Goal: Task Accomplishment & Management: Manage account settings

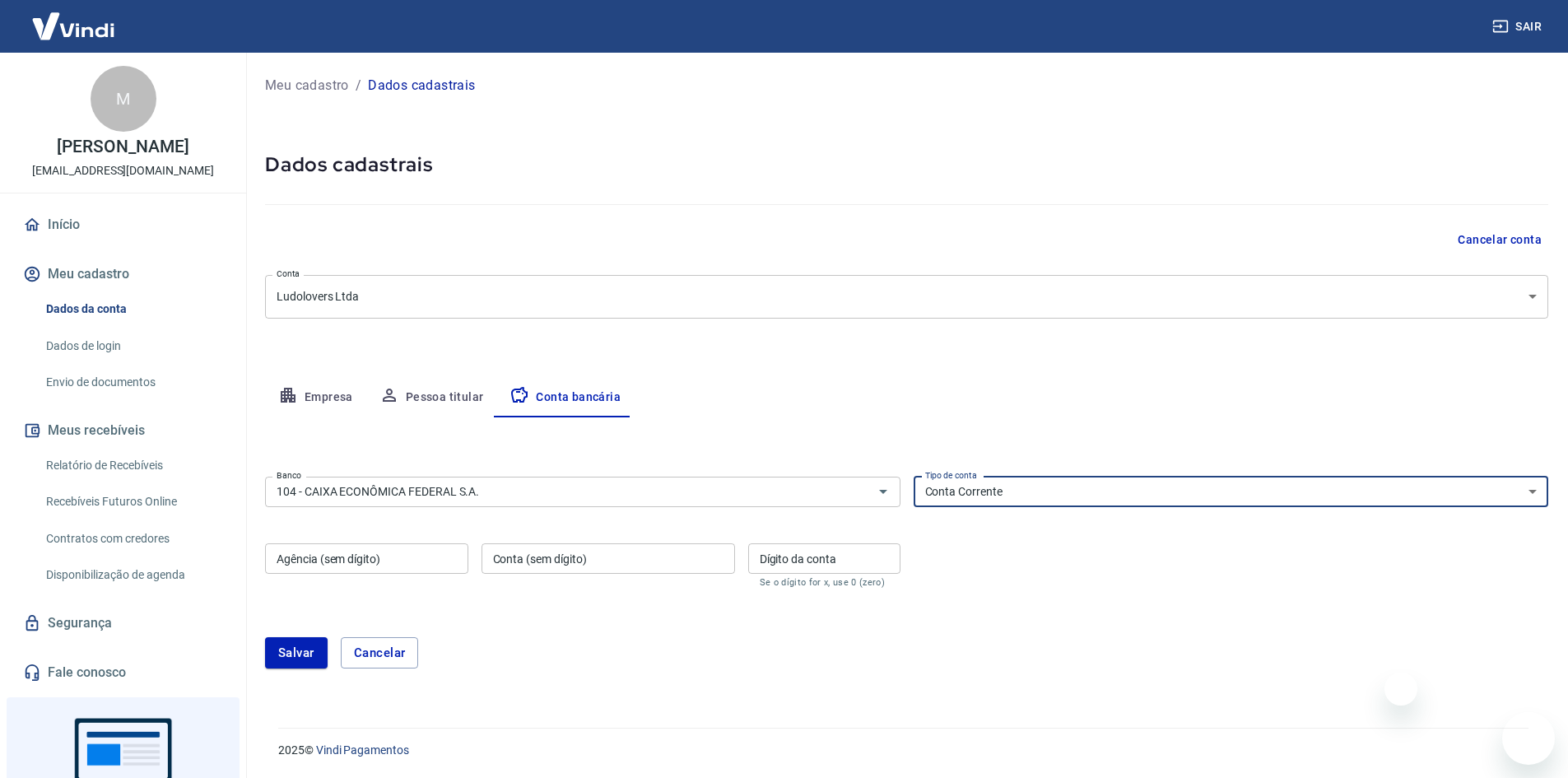
select select "1"
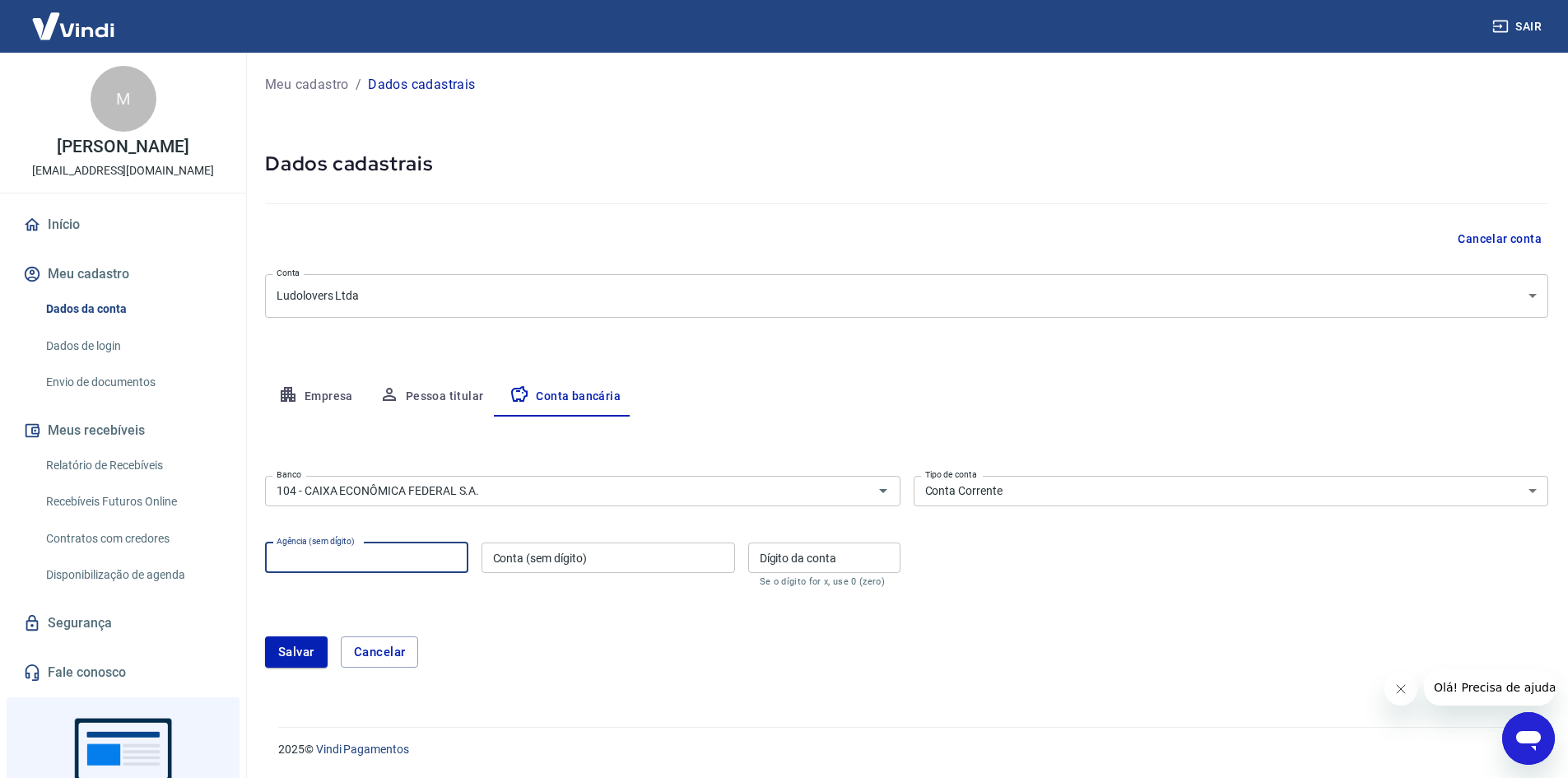
click at [388, 561] on input "Agência (sem dígito)" at bounding box center [366, 558] width 203 height 31
click at [313, 568] on input "Agência (sem dígito)" at bounding box center [366, 558] width 203 height 31
type input "0390"
type input "596681203"
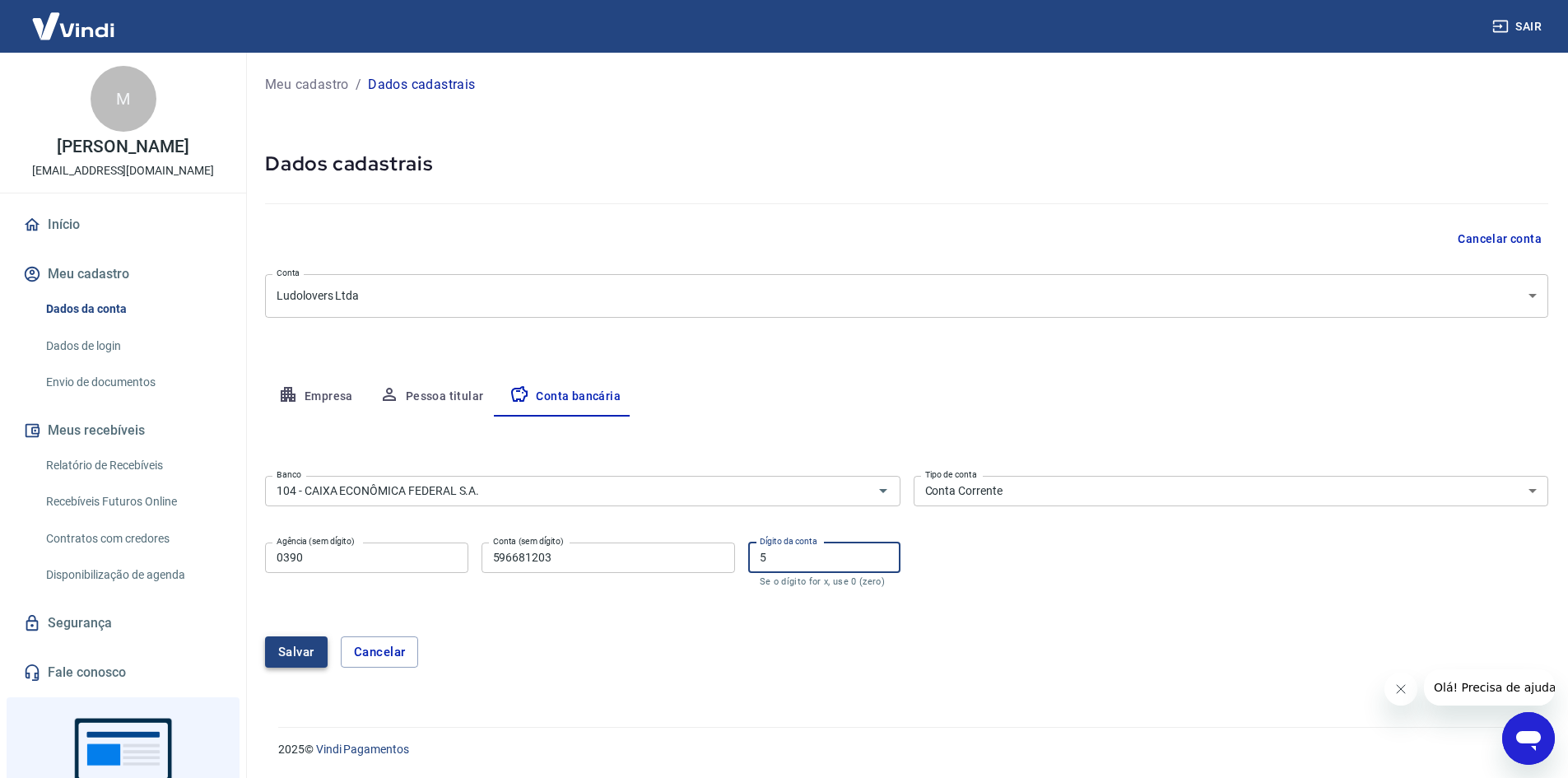
type input "5"
click at [289, 652] on button "Salvar" at bounding box center [296, 651] width 63 height 31
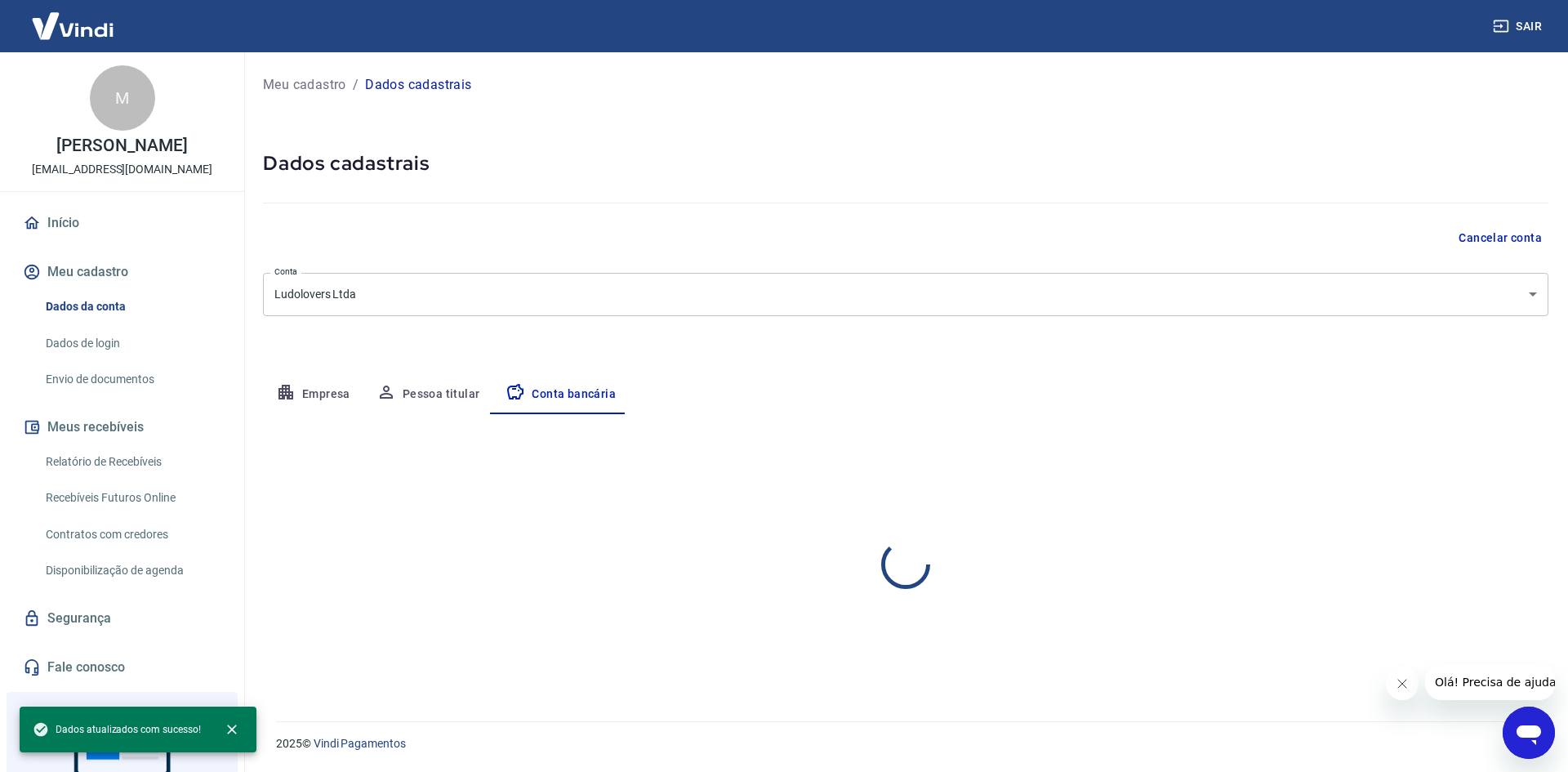
select select "1"
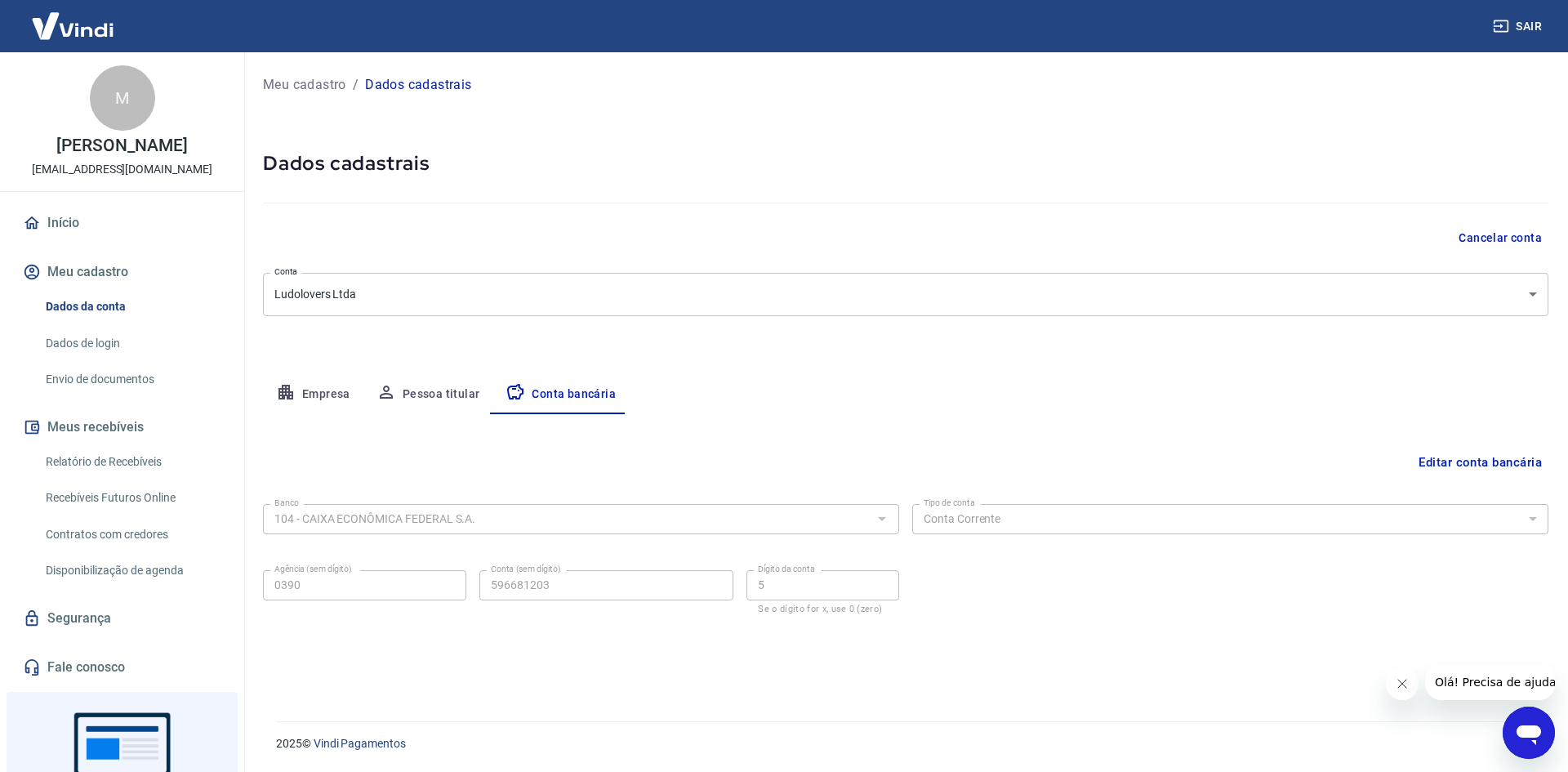
click at [58, 217] on link "Início" at bounding box center [121, 222] width 205 height 36
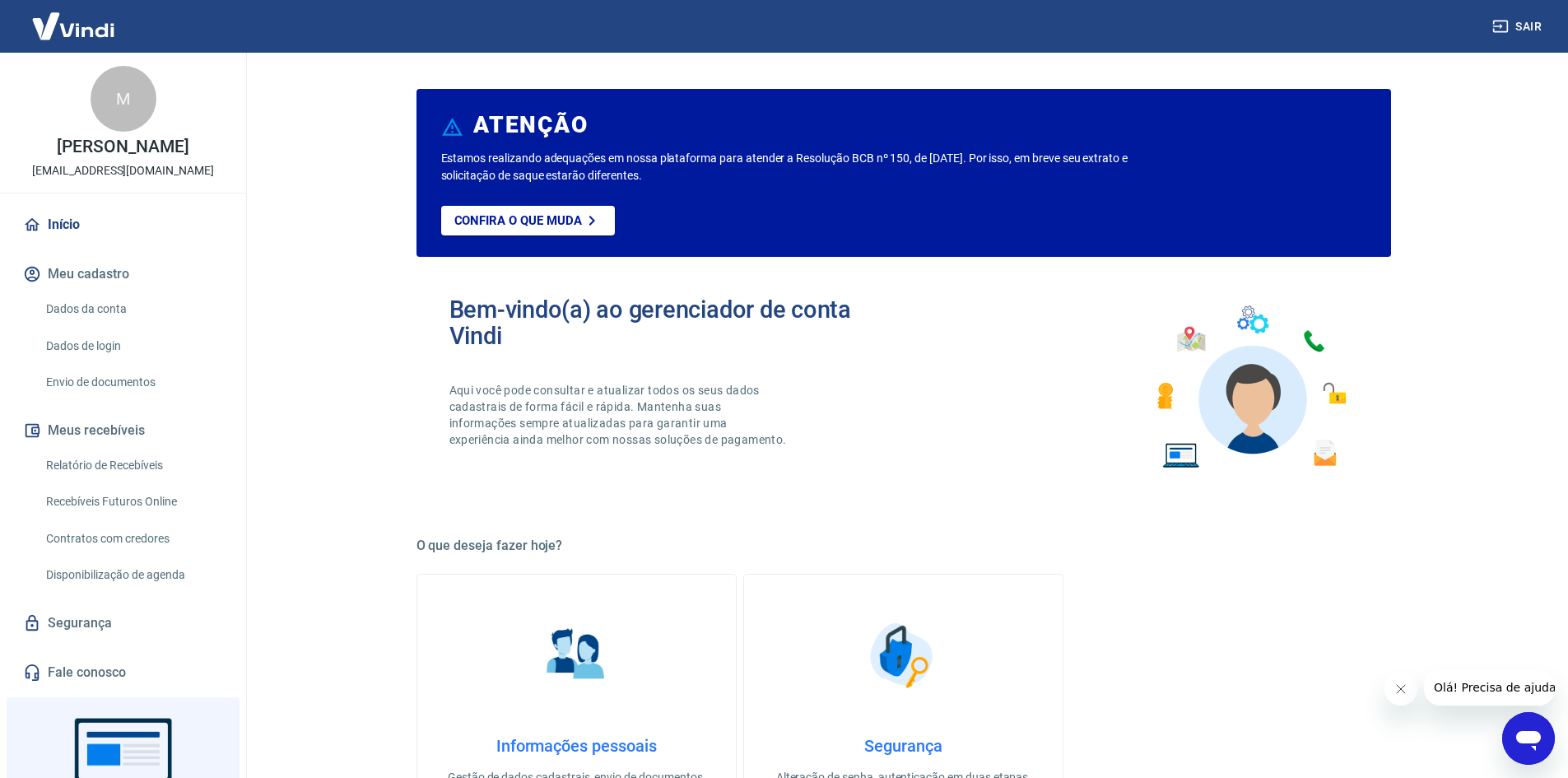
click at [103, 28] on img at bounding box center [73, 25] width 107 height 50
click at [121, 94] on div "M" at bounding box center [124, 99] width 66 height 66
